Goal: Find specific page/section

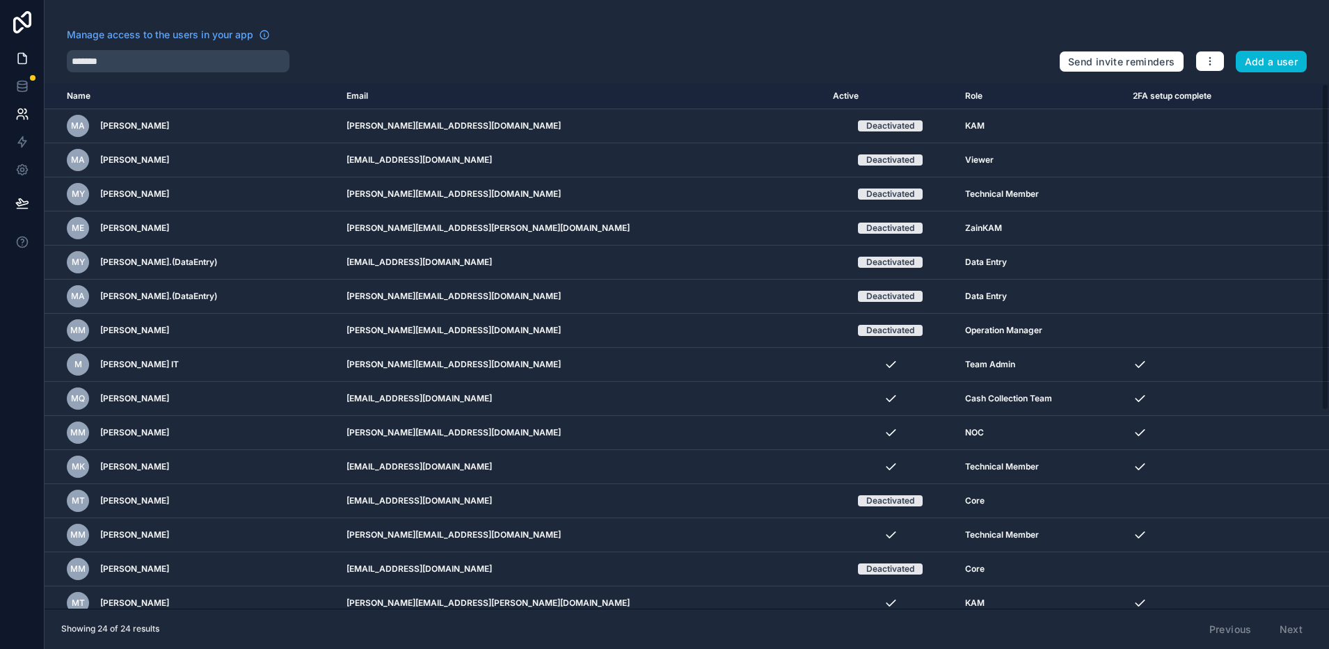
drag, startPoint x: 22, startPoint y: 48, endPoint x: 40, endPoint y: 46, distance: 17.5
click at [22, 48] on link at bounding box center [22, 59] width 44 height 28
